Goal: Check status: Check status

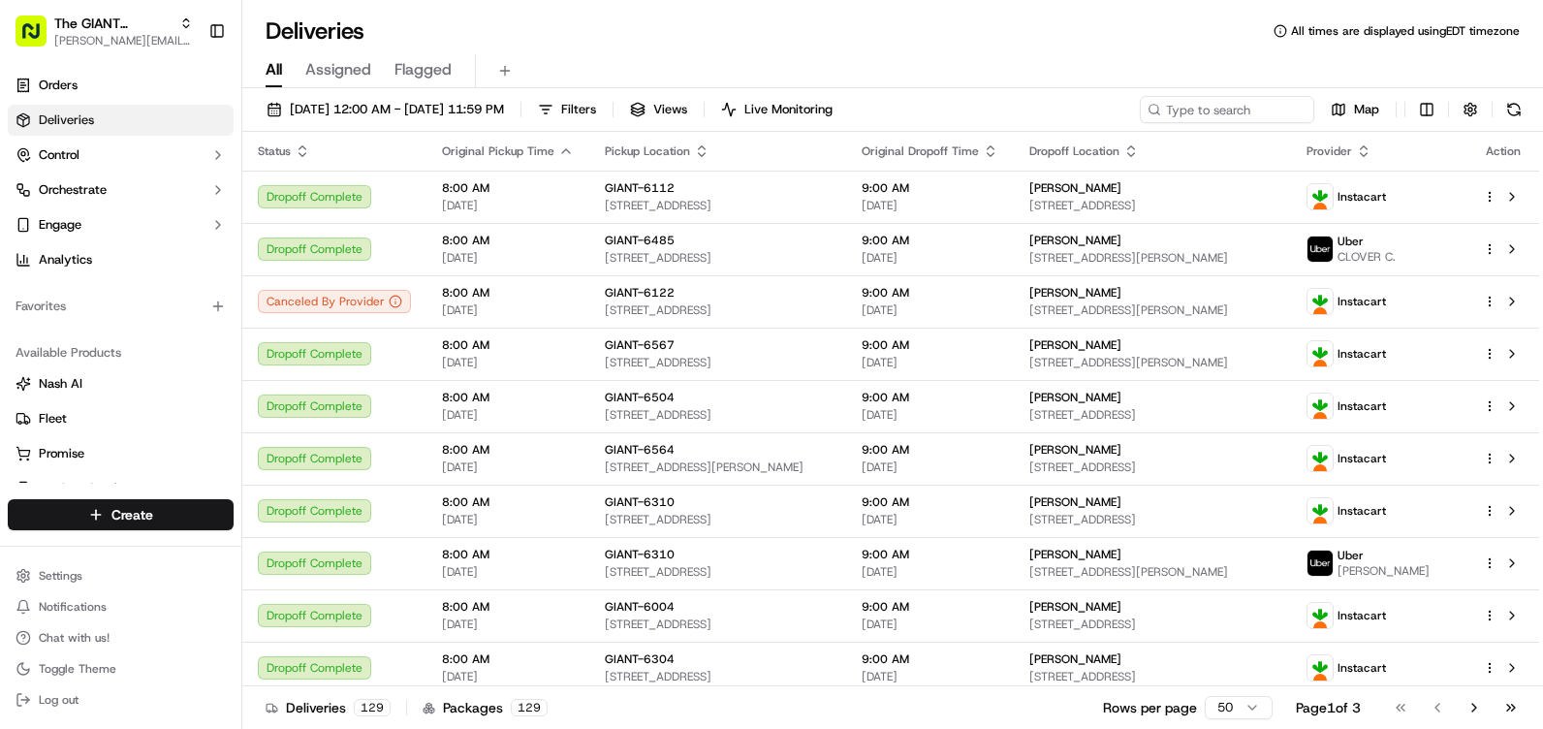
drag, startPoint x: 650, startPoint y: 106, endPoint x: 646, endPoint y: 167, distance: 61.3
click at [596, 106] on span "Filters" at bounding box center [578, 109] width 35 height 17
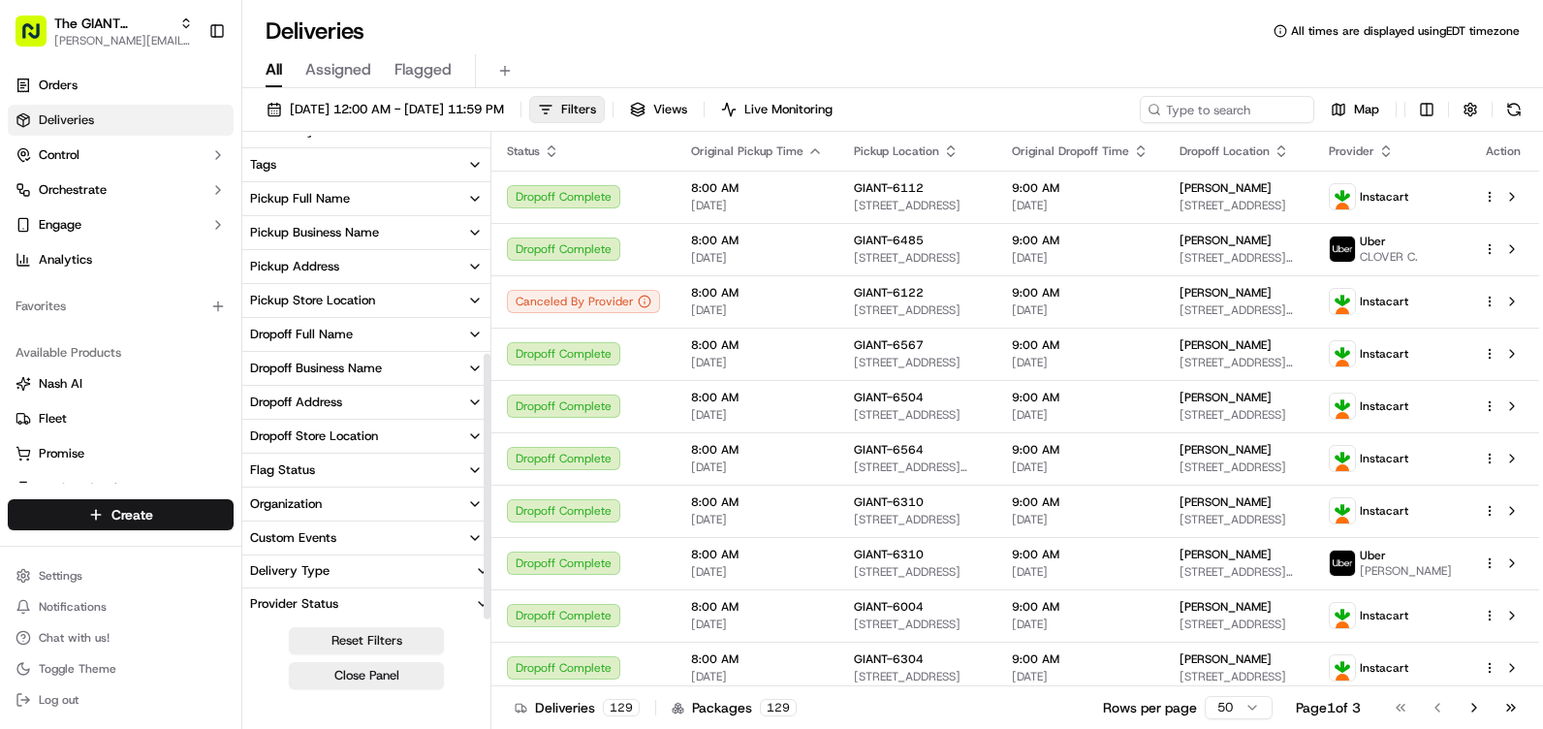
scroll to position [396, 0]
click at [337, 294] on div "Pickup Store Location" at bounding box center [312, 298] width 125 height 17
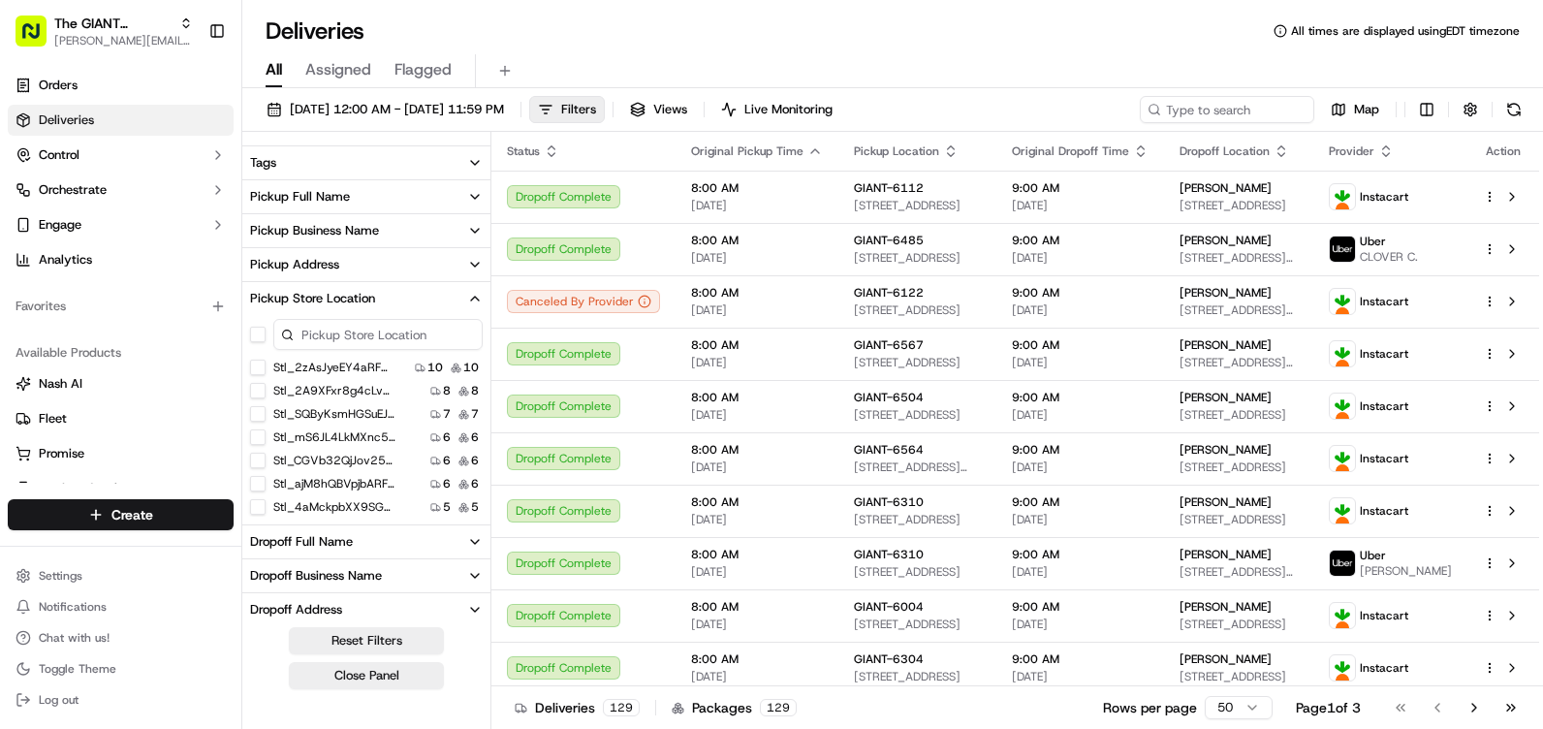
click at [347, 320] on input at bounding box center [377, 334] width 209 height 31
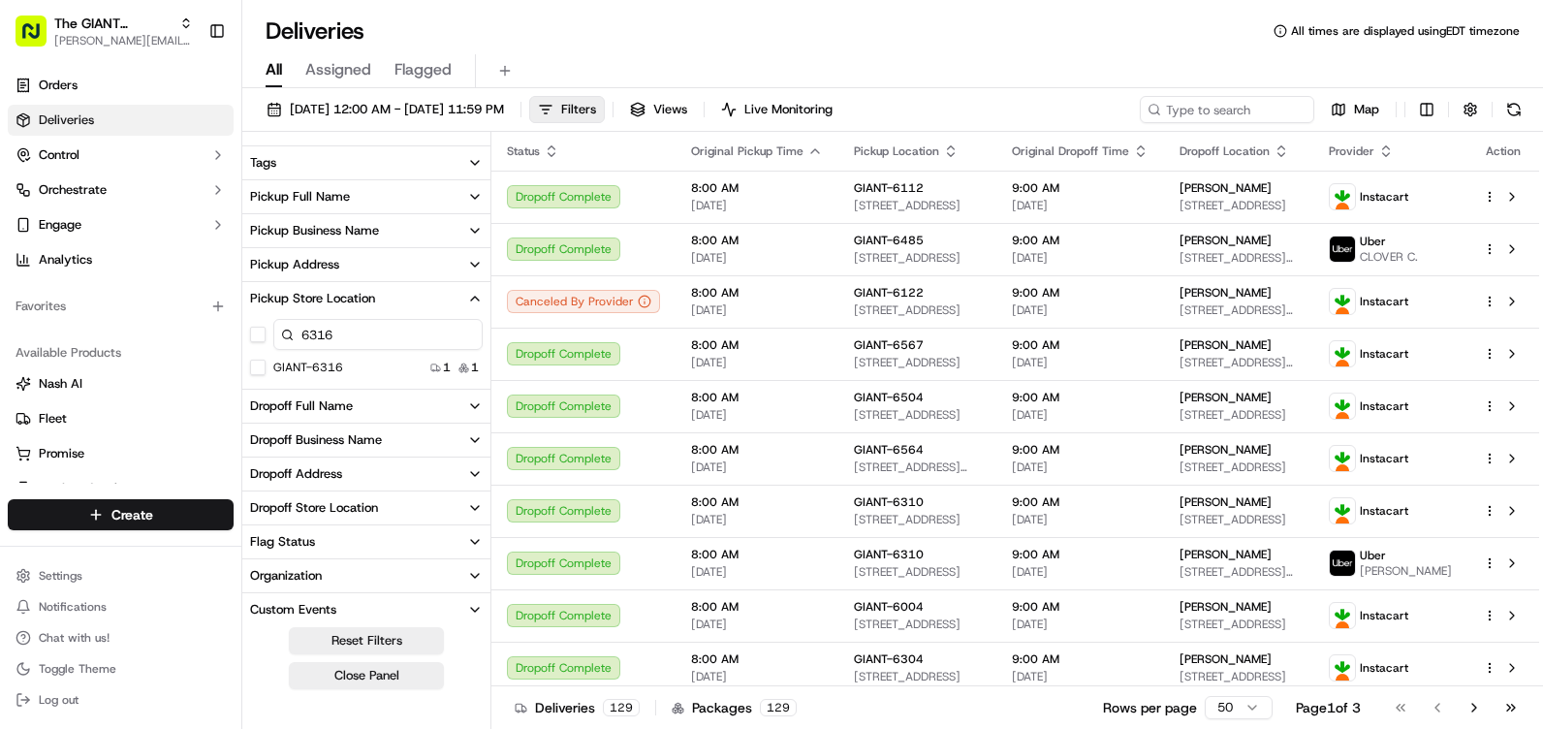
type input "6316"
click at [256, 364] on button "GIANT-6316" at bounding box center [258, 368] width 16 height 16
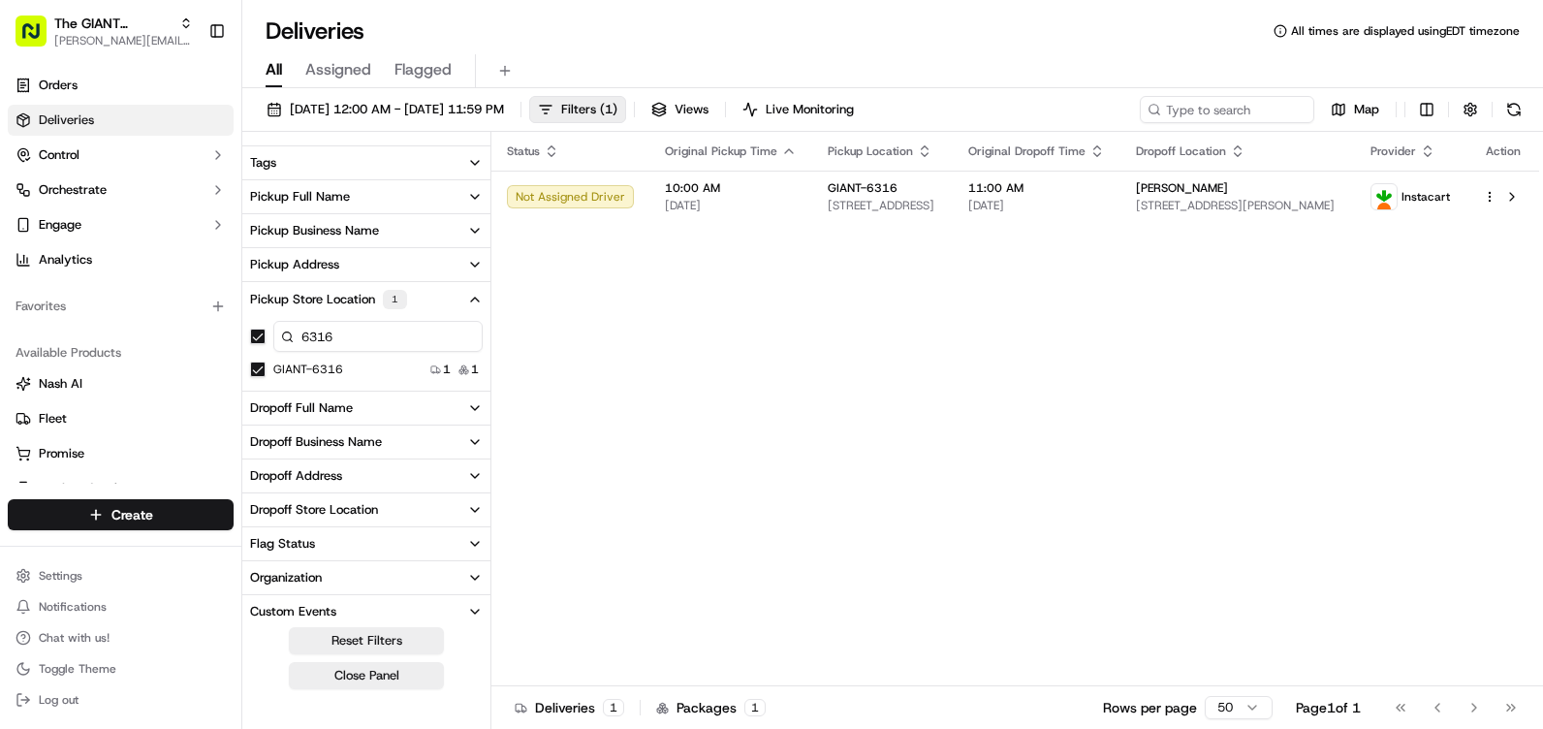
click at [835, 48] on div "All Assigned Flagged" at bounding box center [892, 68] width 1301 height 42
click at [618, 111] on span "Filters ( 1 )" at bounding box center [589, 109] width 56 height 17
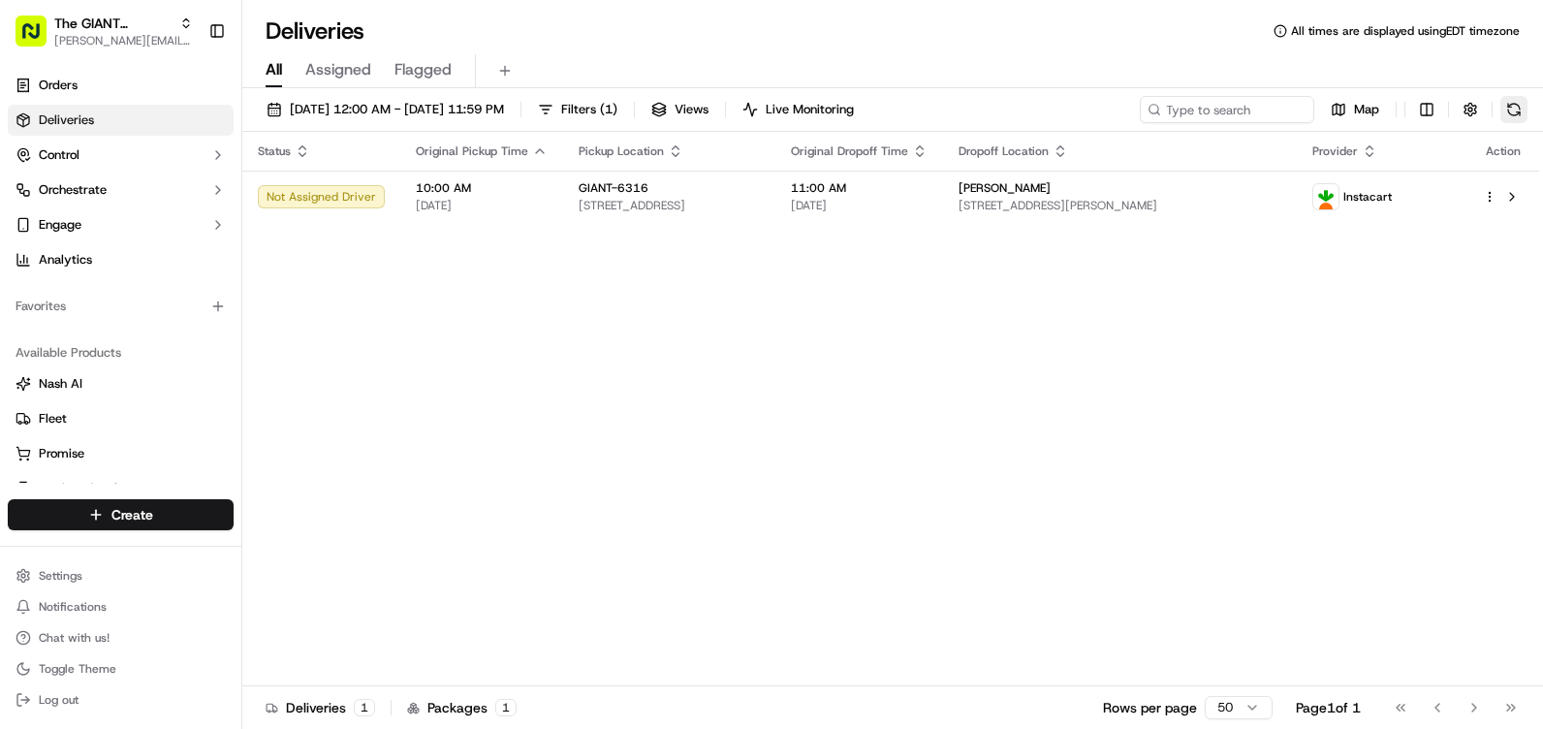
click at [1512, 111] on button at bounding box center [1514, 109] width 27 height 27
click at [1509, 106] on button at bounding box center [1514, 109] width 27 height 27
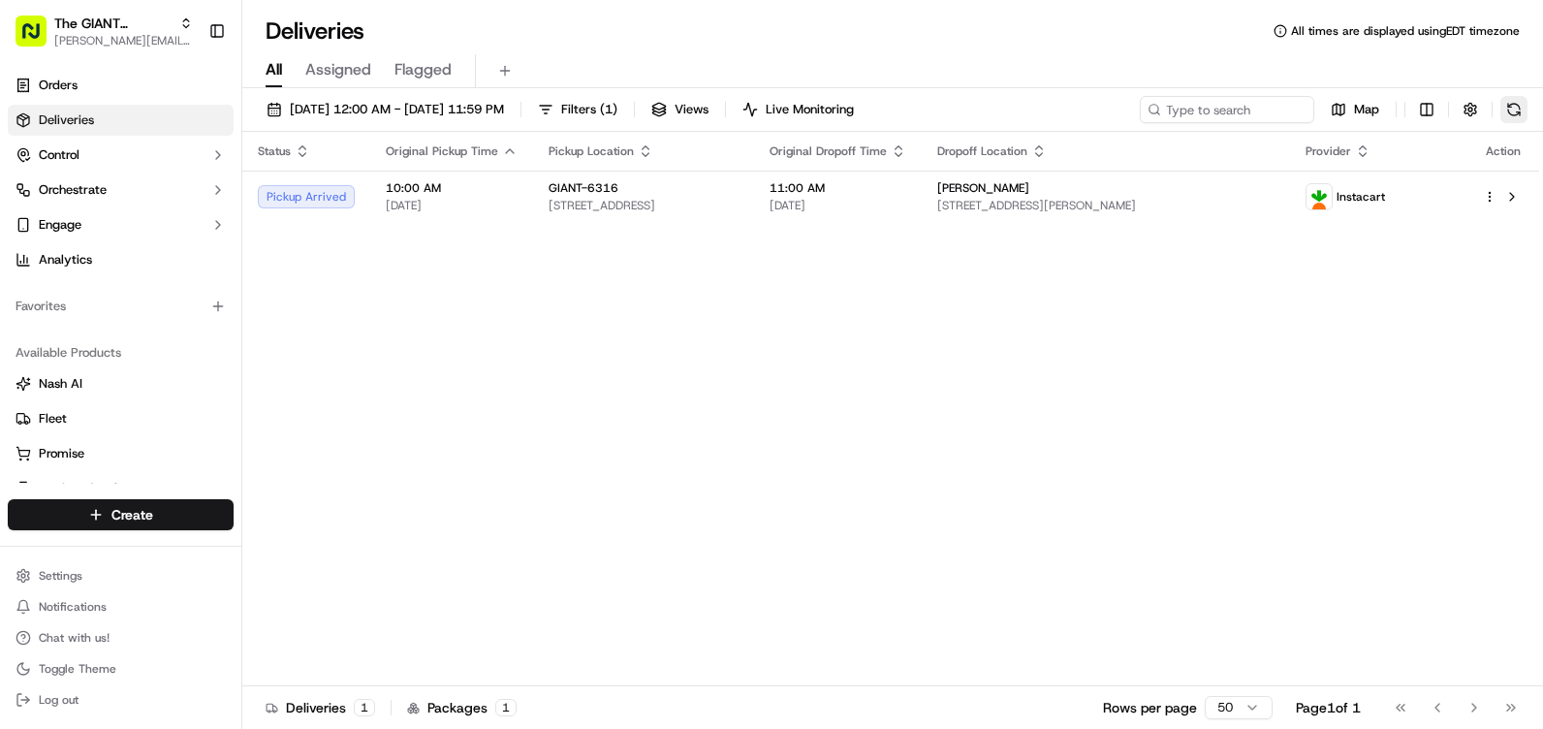
click at [1524, 112] on button at bounding box center [1514, 109] width 27 height 27
click at [1505, 102] on button at bounding box center [1514, 109] width 27 height 27
